Goal: Task Accomplishment & Management: Manage account settings

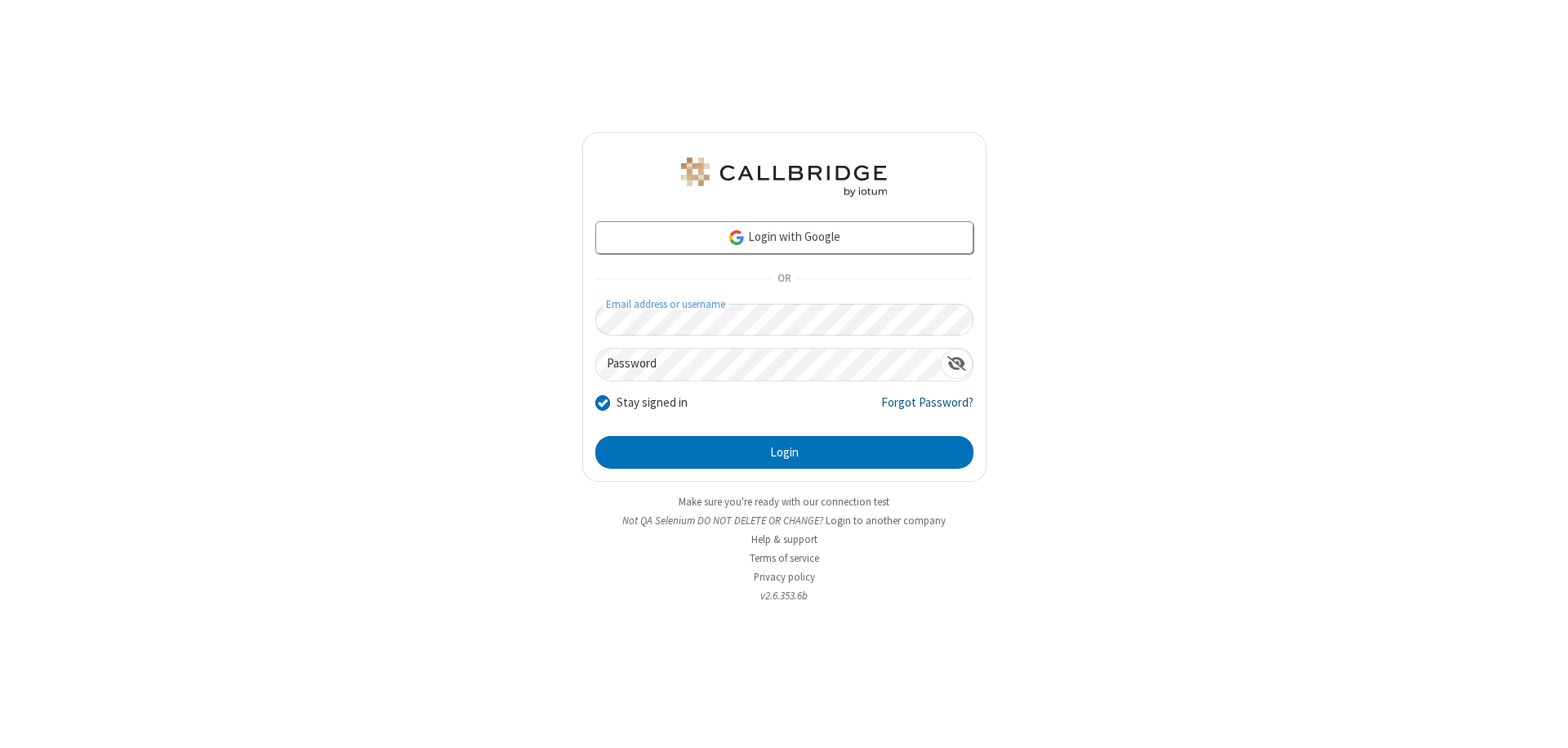
click at [928, 408] on link "Forgot Password?" at bounding box center [927, 408] width 93 height 31
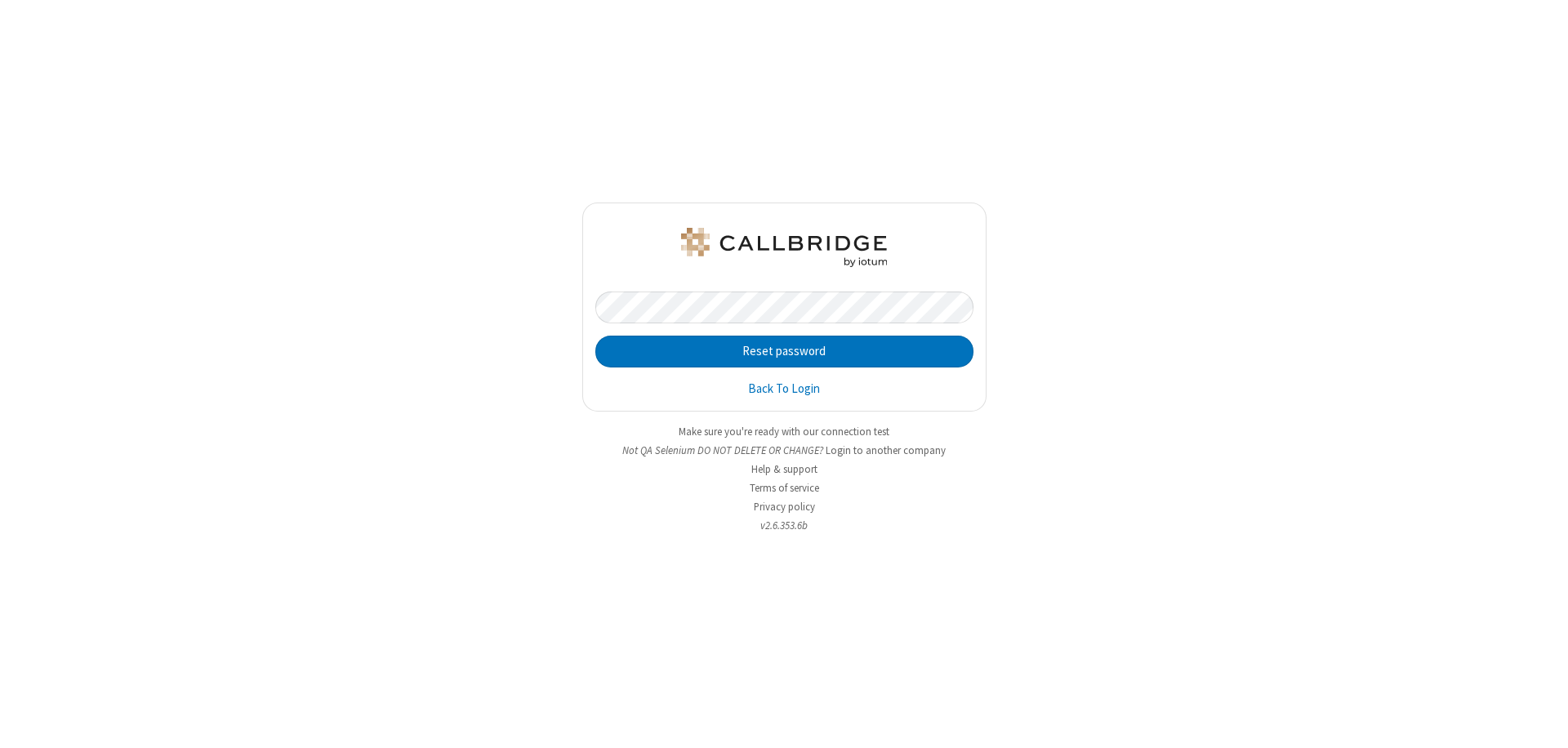
click at [784, 351] on button "Reset password" at bounding box center [784, 351] width 378 height 33
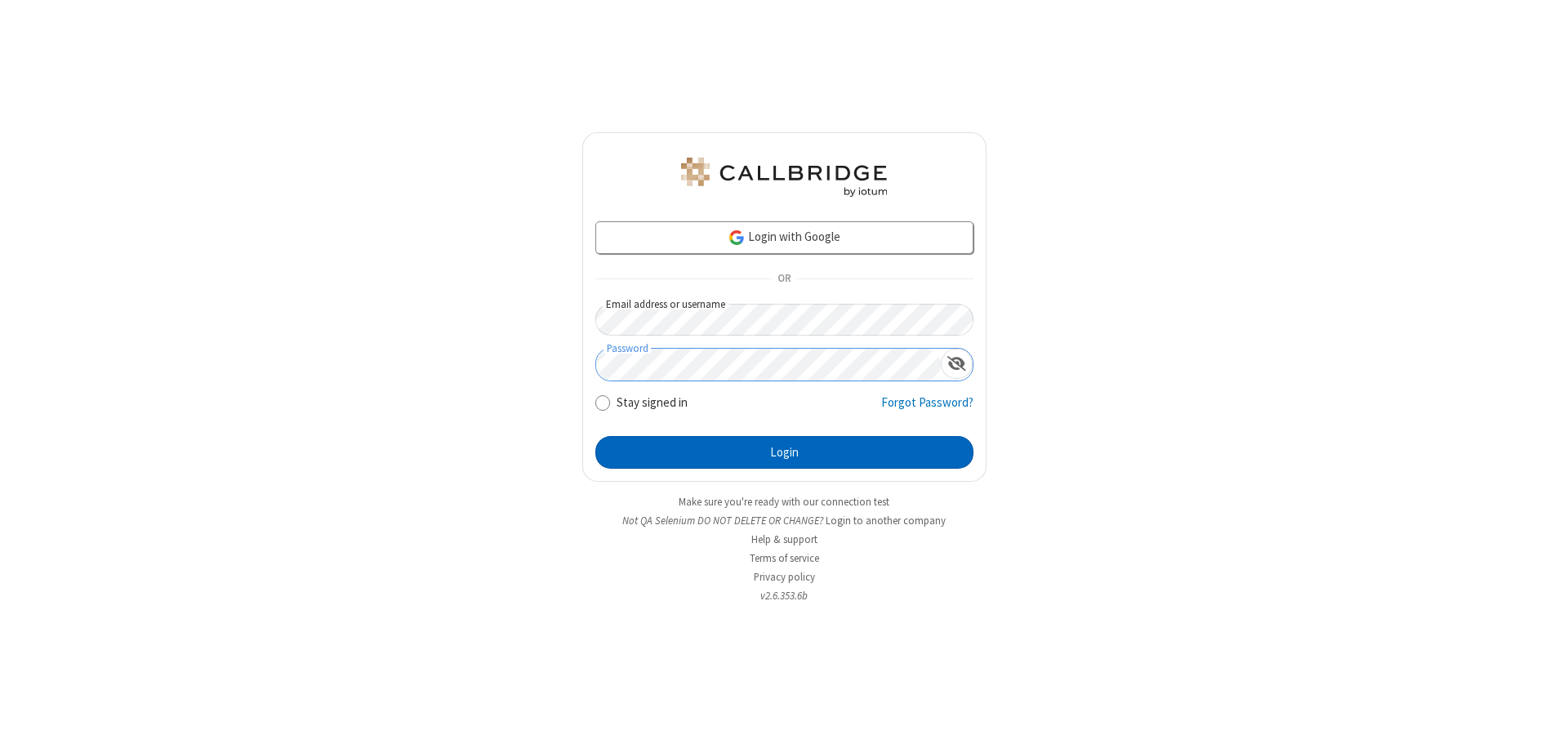
click at [784, 452] on button "Login" at bounding box center [784, 452] width 378 height 33
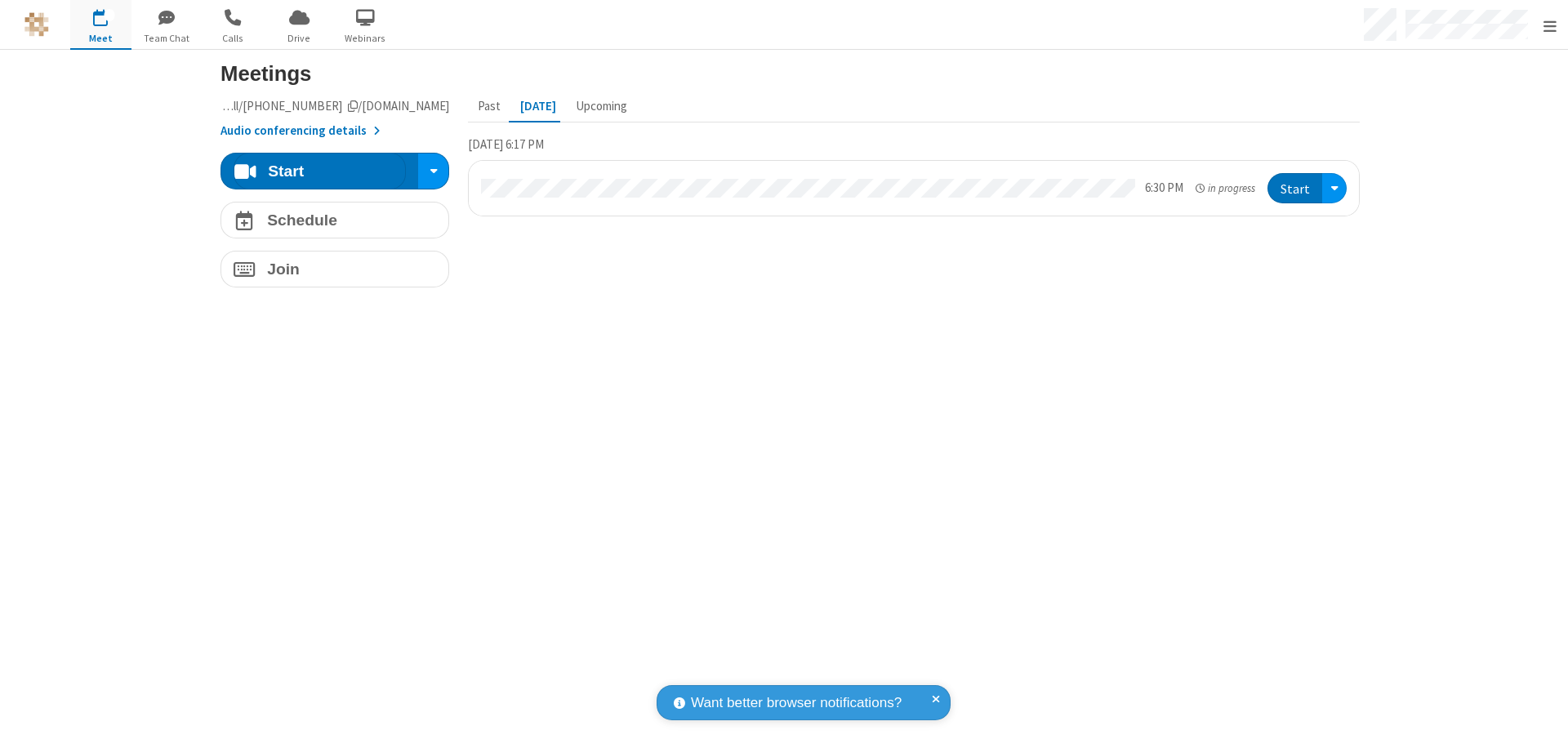
click at [1549, 24] on span "Open menu" at bounding box center [1550, 25] width 13 height 16
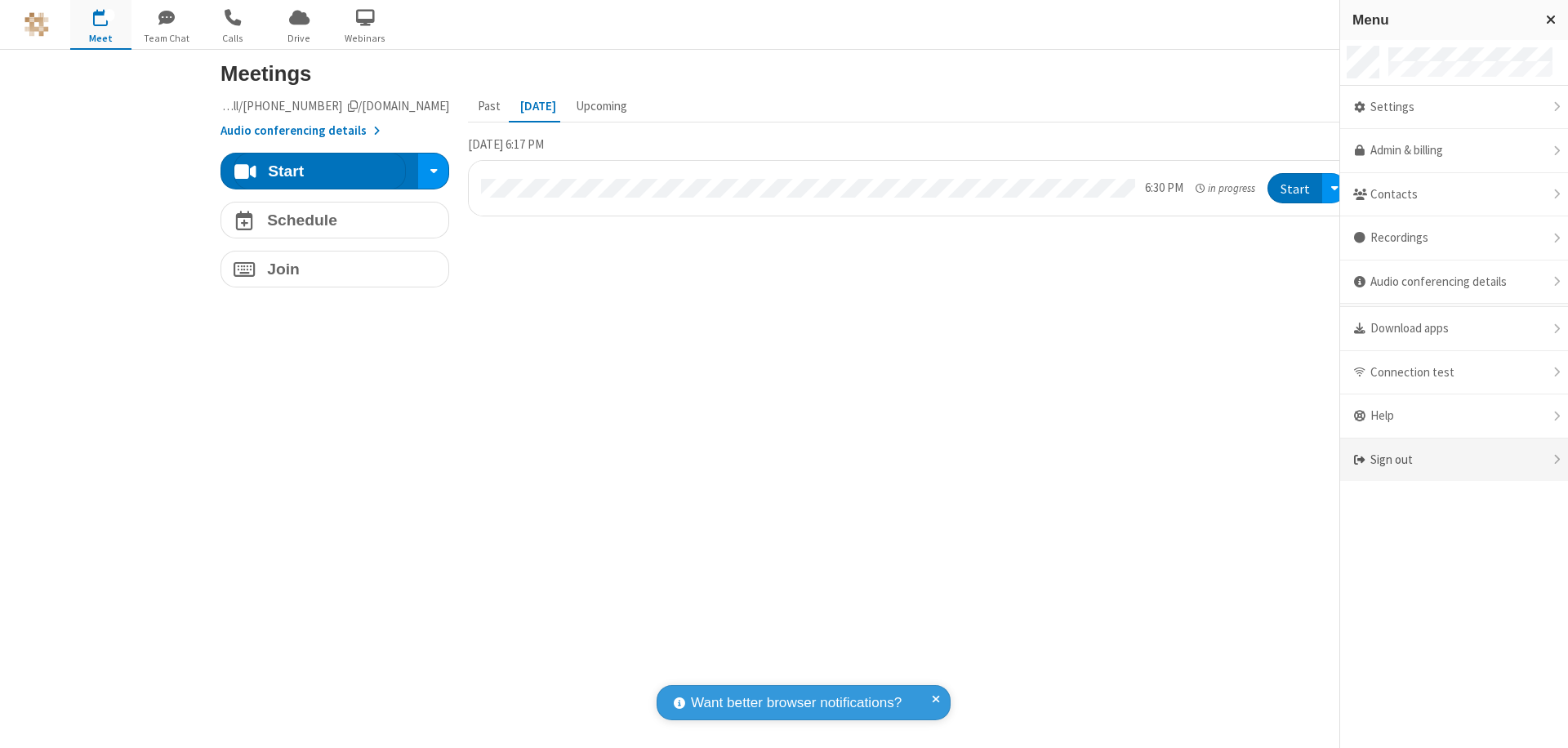
click at [1454, 459] on div "Sign out" at bounding box center [1454, 459] width 228 height 43
